Goal: Information Seeking & Learning: Find specific fact

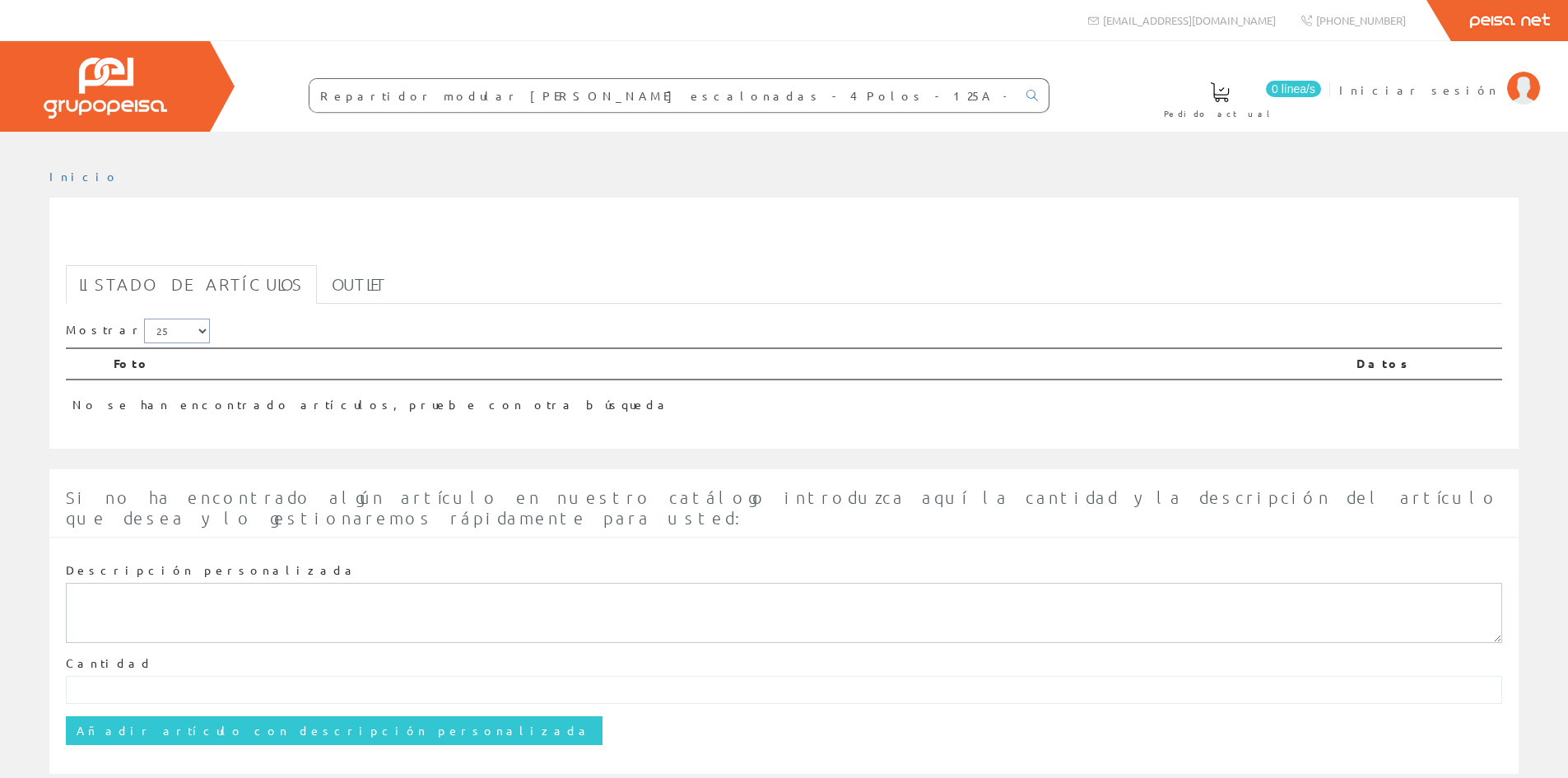
click at [162, 331] on select "5 15 25 50" at bounding box center [176, 331] width 66 height 25
select select "50"
click at [144, 318] on select "5 15 25 50" at bounding box center [176, 331] width 66 height 25
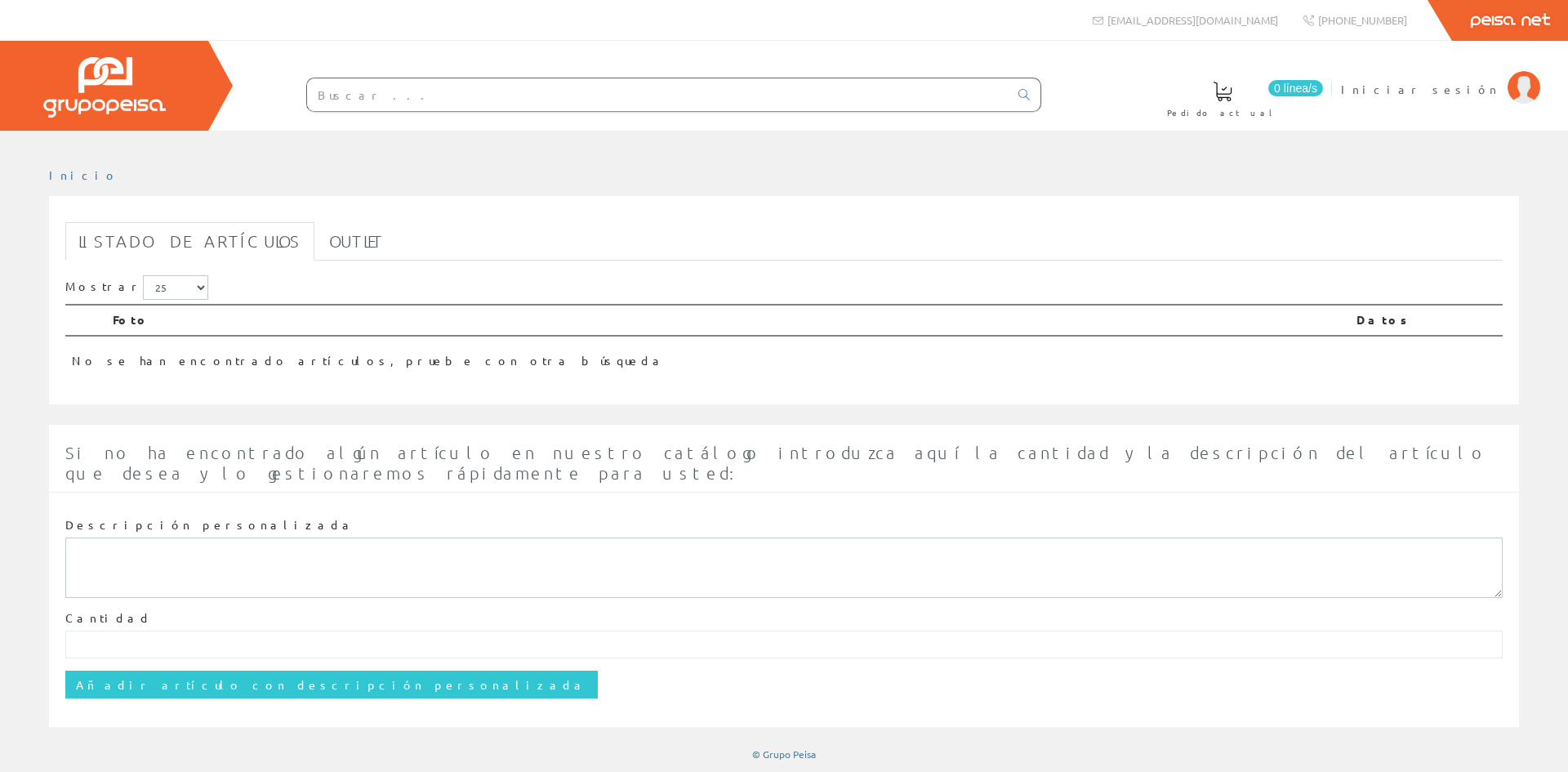
click at [468, 95] on input "text" at bounding box center [657, 94] width 702 height 32
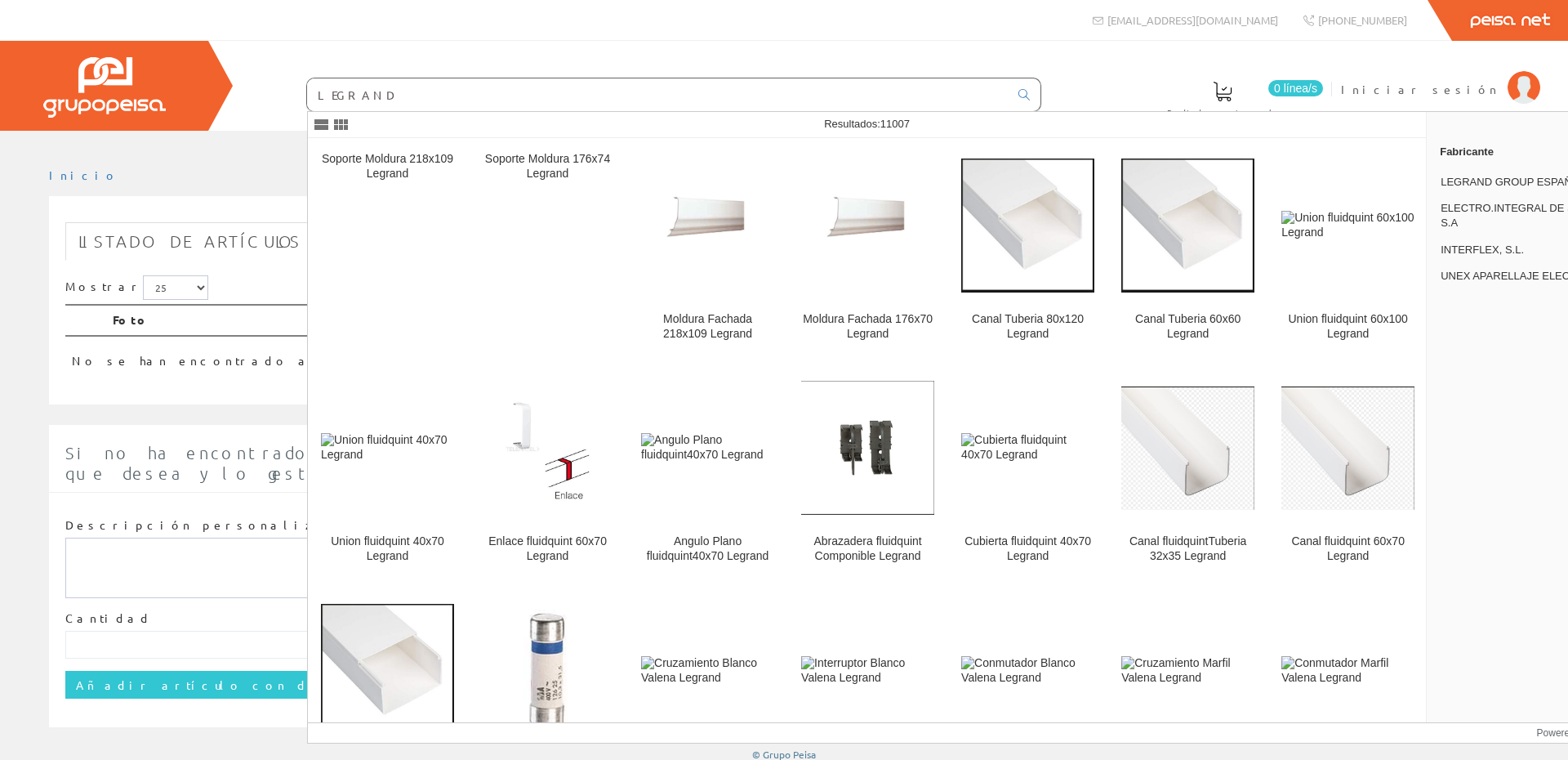
type input "LEGRAND"
